Goal: Task Accomplishment & Management: Use online tool/utility

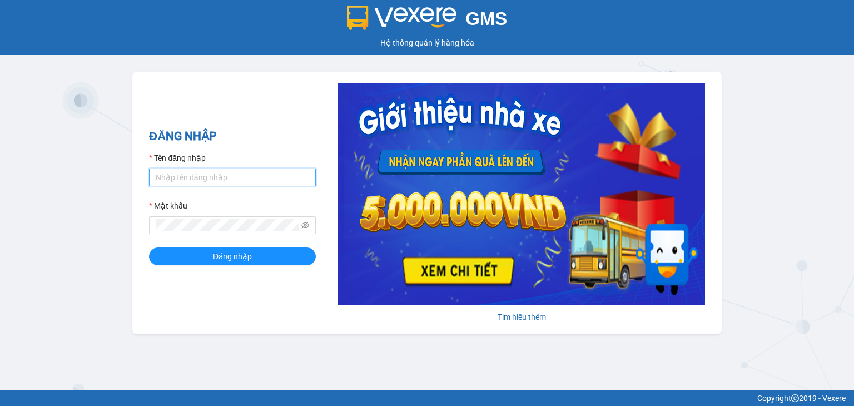
click at [205, 180] on input "Tên đăng nhập" at bounding box center [232, 177] width 167 height 18
type input "td_ngoctuyen.tkn"
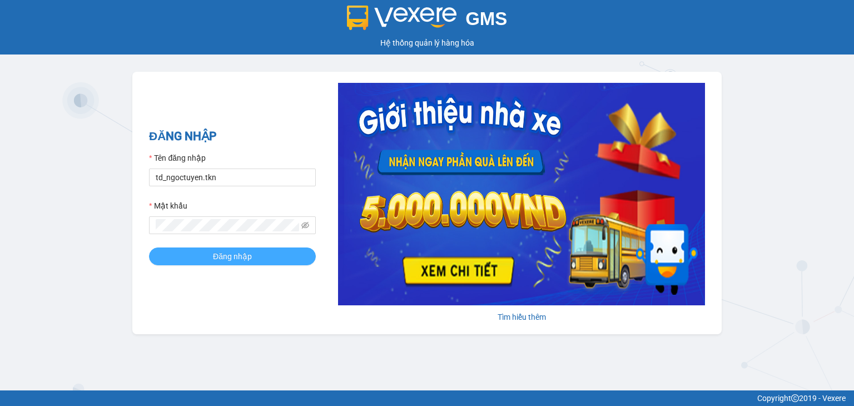
click at [207, 260] on button "Đăng nhập" at bounding box center [232, 256] width 167 height 18
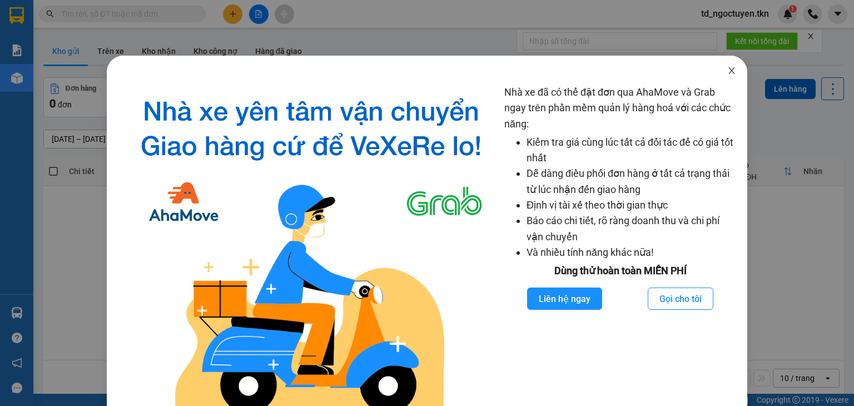
click at [727, 73] on icon "close" at bounding box center [731, 70] width 9 height 9
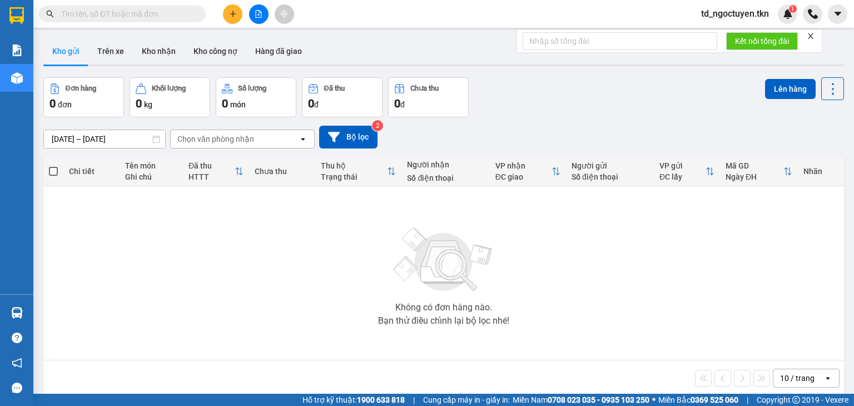
click at [91, 15] on input "text" at bounding box center [126, 14] width 131 height 12
paste input "0332789979"
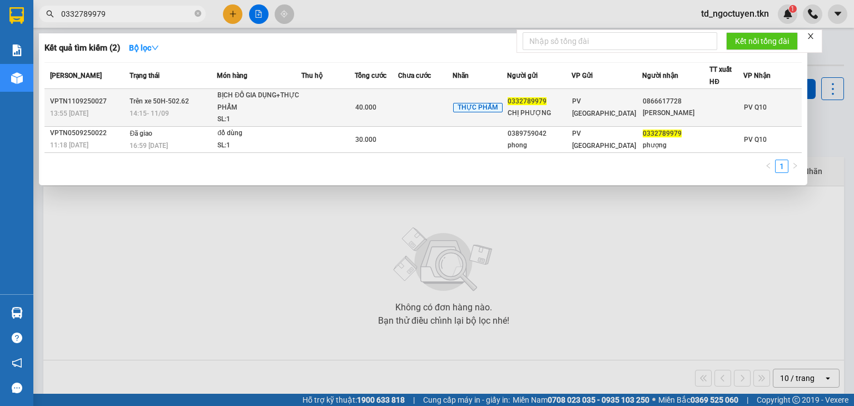
type input "0332789979"
click at [364, 106] on span "40.000" at bounding box center [365, 107] width 21 height 8
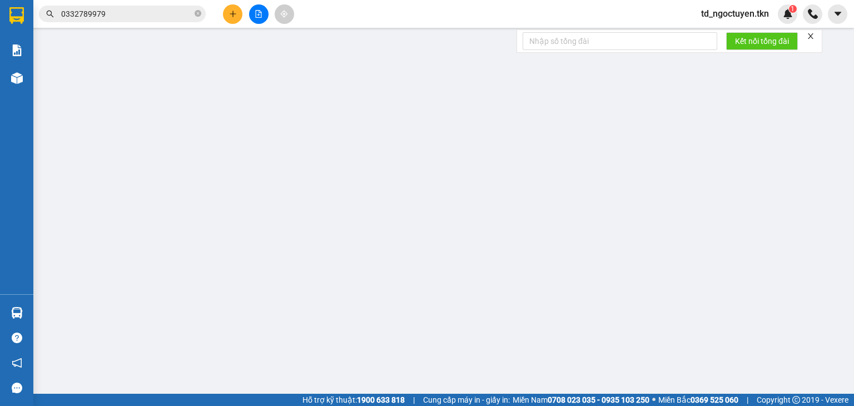
type input "0332789979"
type input "CHỊ PHƯỢNG"
type input "0866617728"
type input "[PERSON_NAME]"
type input "40.000"
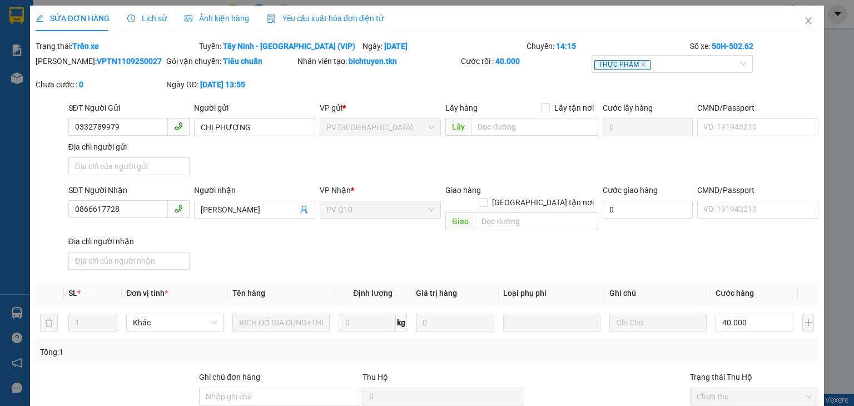
click at [154, 18] on span "Lịch sử" at bounding box center [146, 18] width 39 height 9
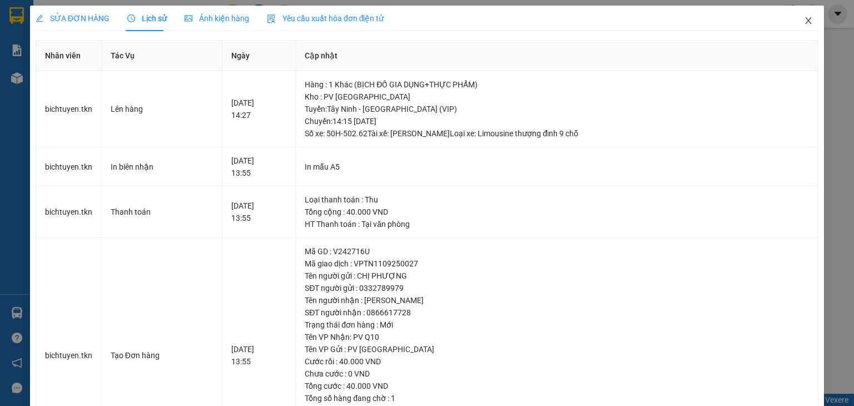
click at [804, 23] on icon "close" at bounding box center [808, 20] width 9 height 9
